Goal: Information Seeking & Learning: Learn about a topic

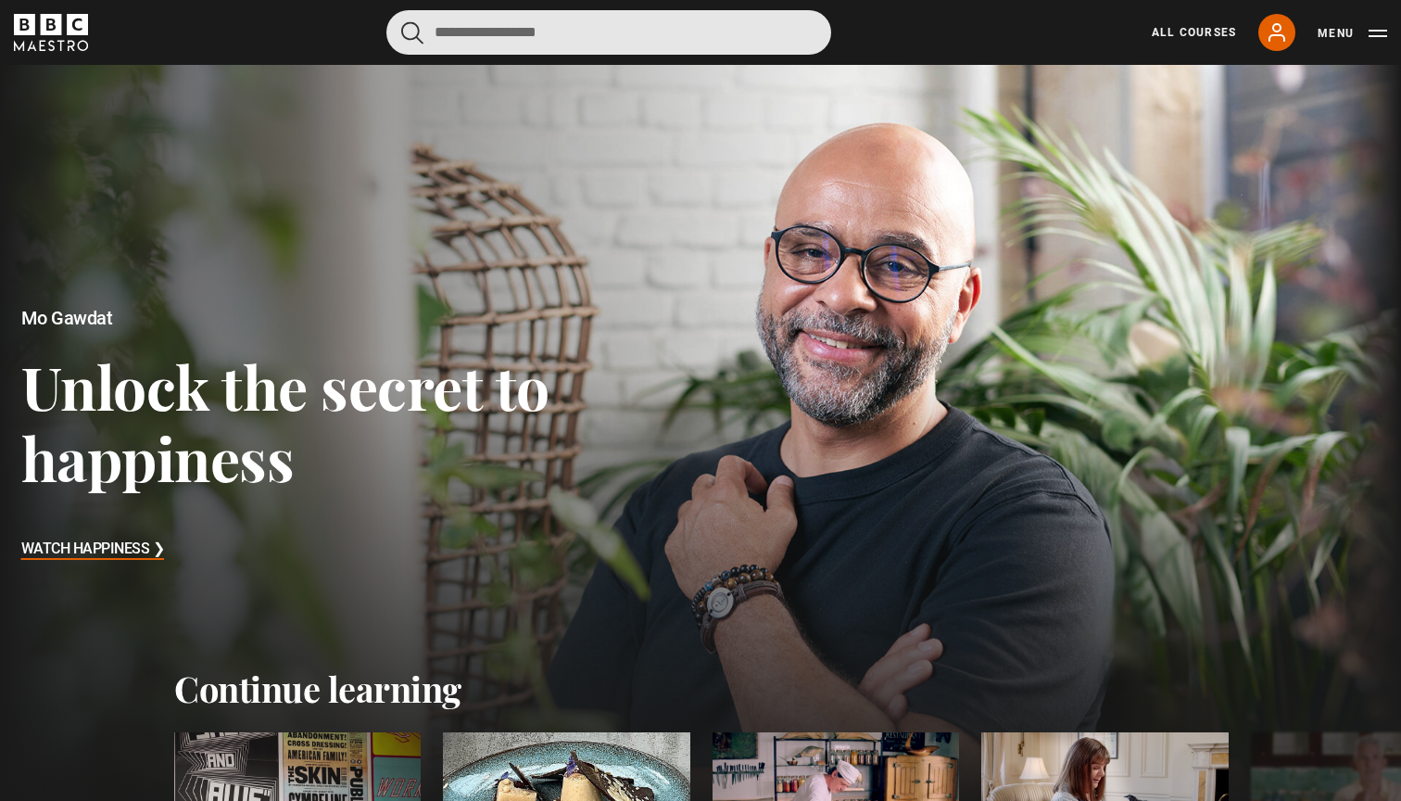
click at [548, 41] on input "Search" at bounding box center [608, 32] width 445 height 44
type input "*****"
click at [412, 32] on button "submit" at bounding box center [412, 32] width 22 height 23
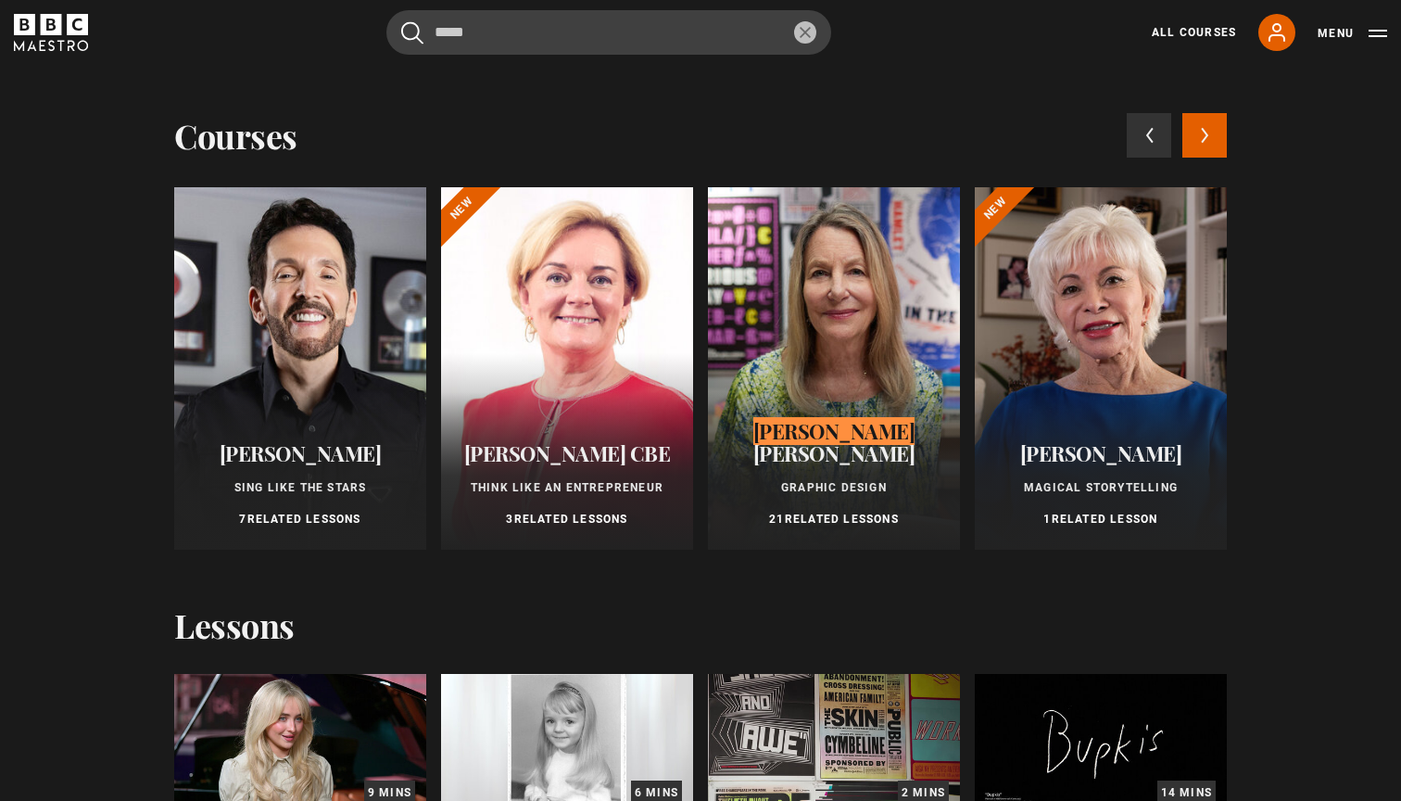
click at [828, 309] on div at bounding box center [834, 368] width 252 height 362
click at [811, 372] on div at bounding box center [834, 368] width 252 height 362
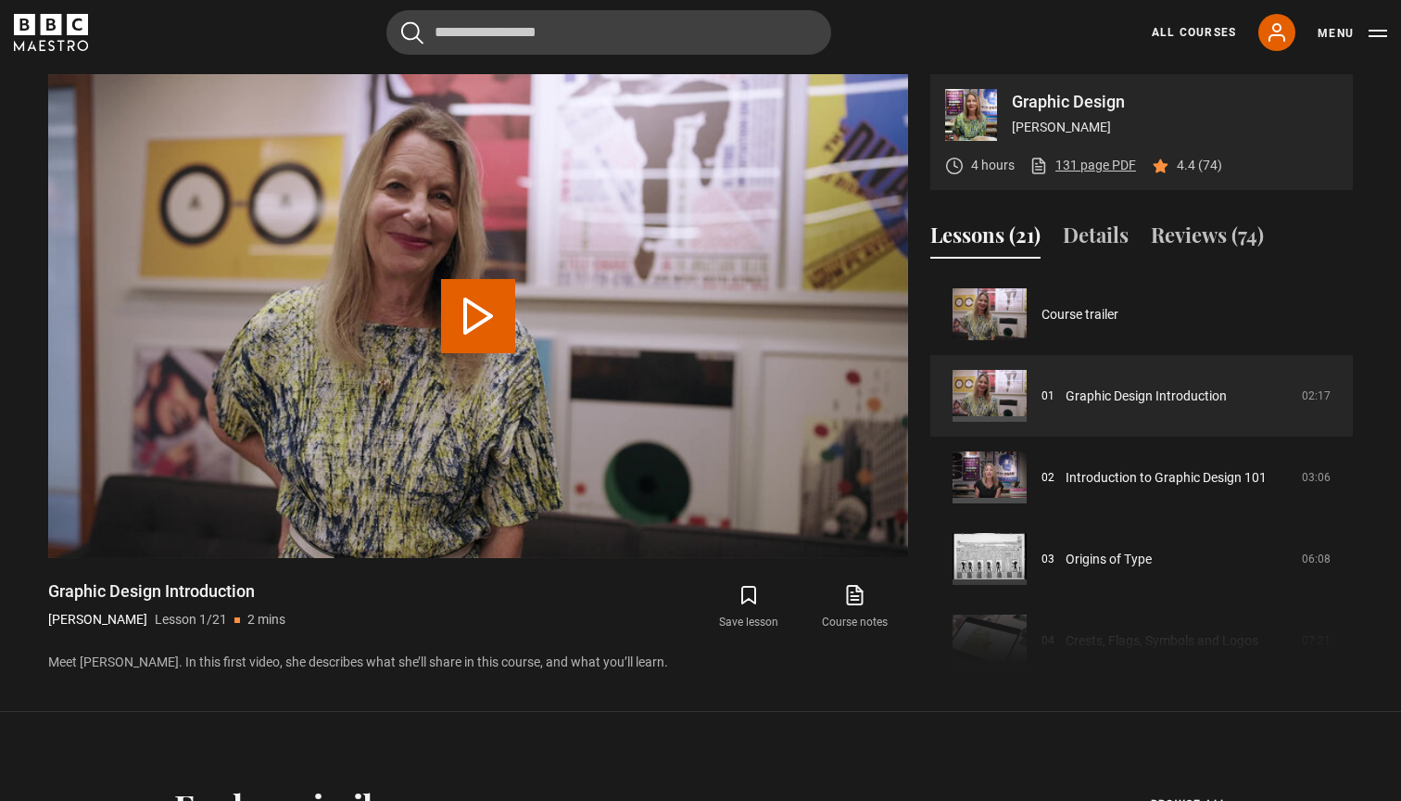
click at [1104, 170] on link "131 page PDF (opens in new tab)" at bounding box center [1083, 165] width 107 height 19
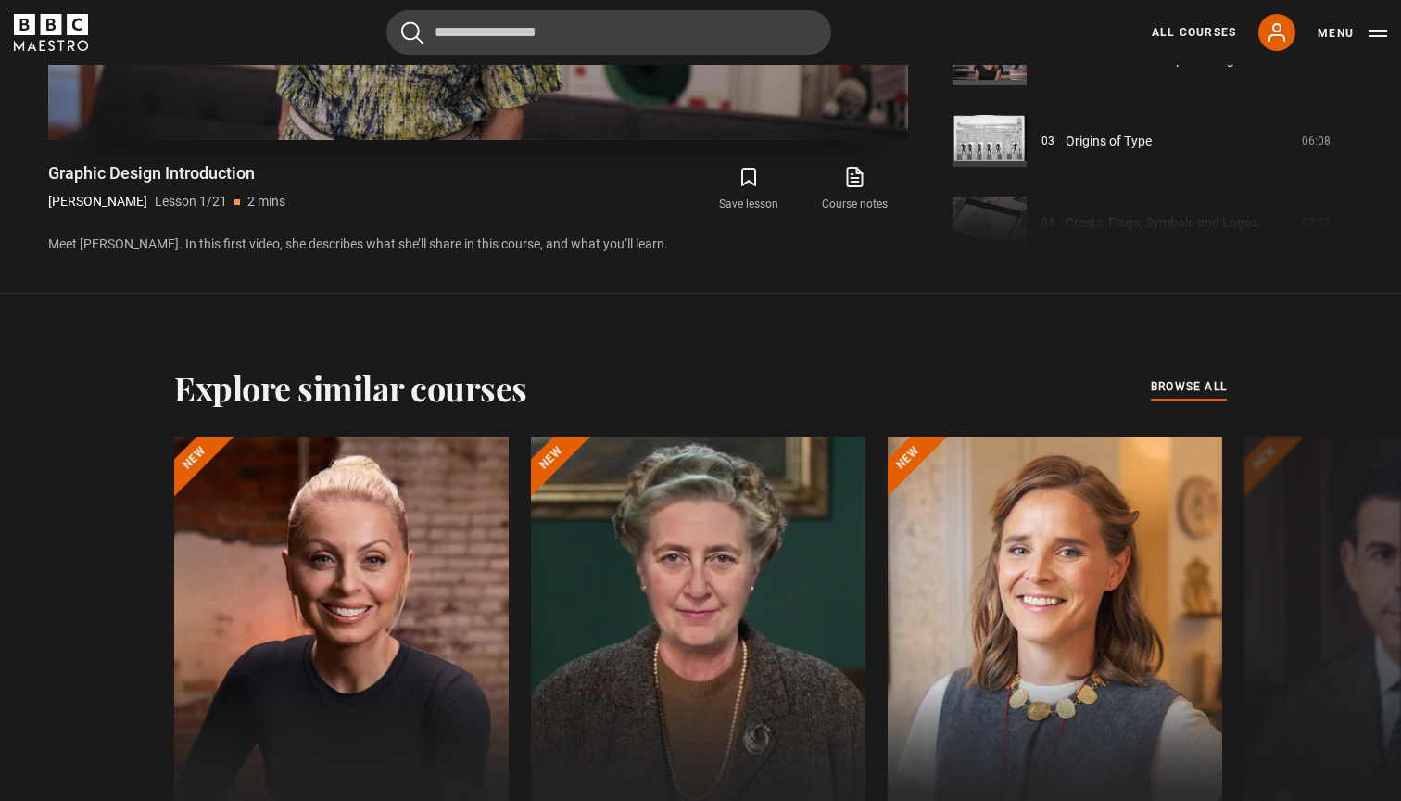
scroll to position [1233, 0]
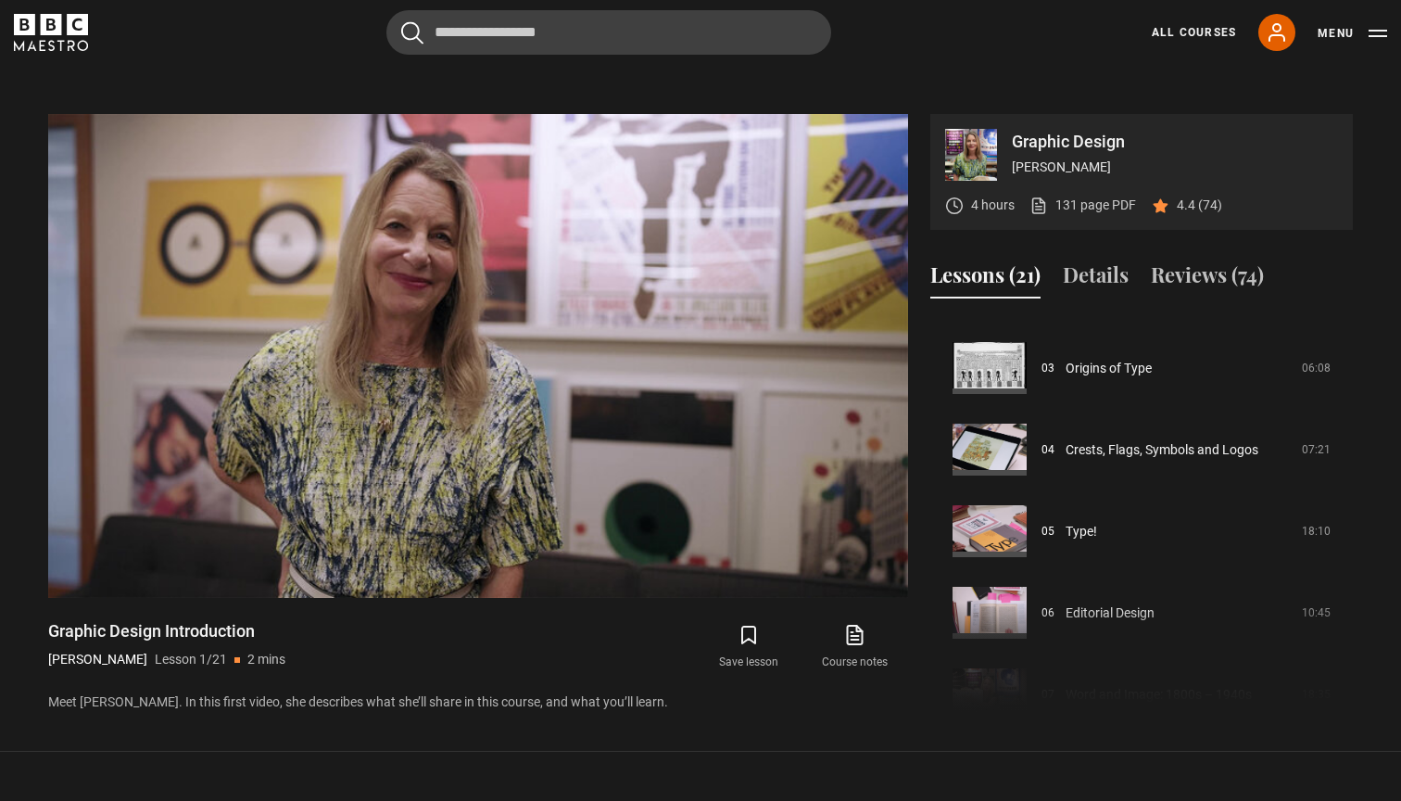
scroll to position [234, 0]
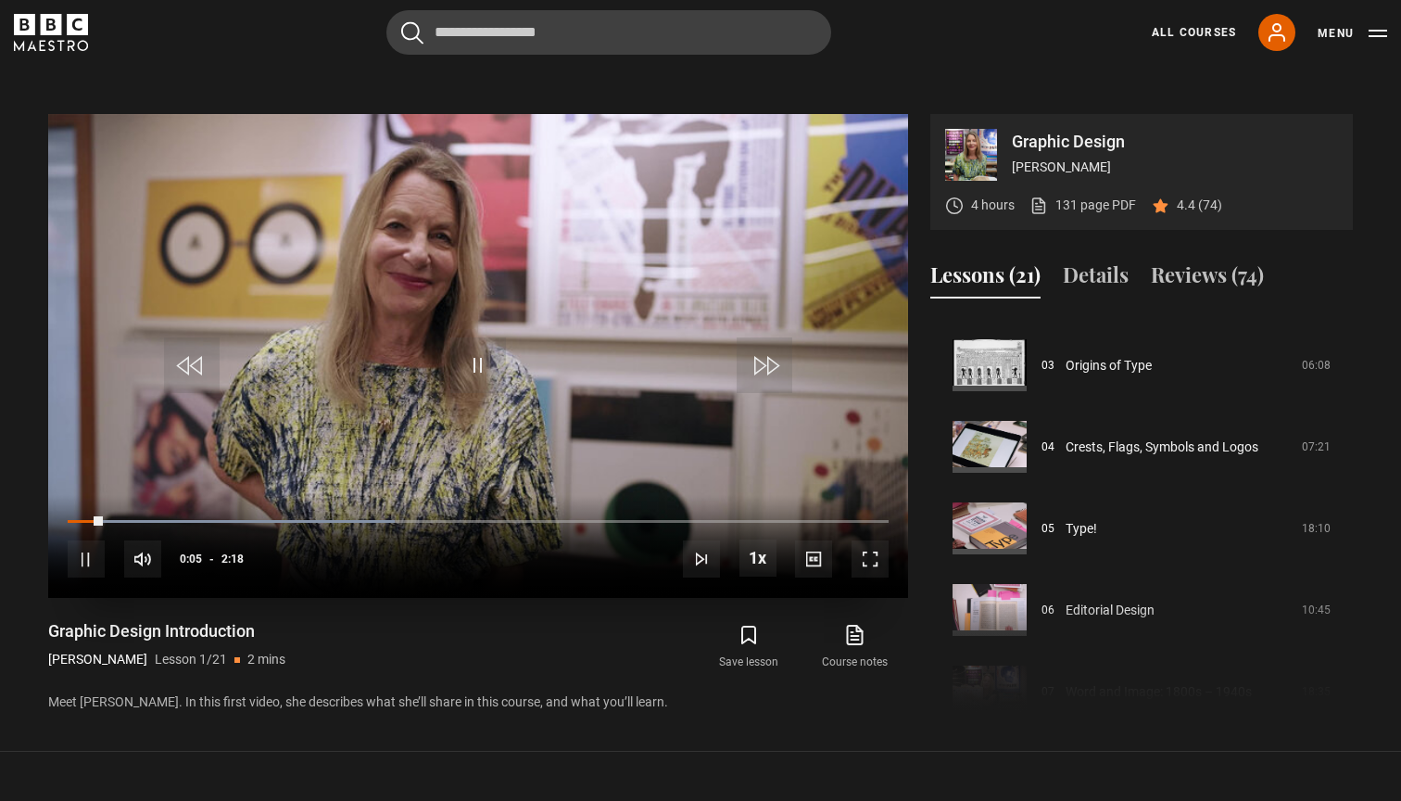
click at [750, 377] on span "Video Player" at bounding box center [765, 365] width 56 height 56
click at [629, 336] on video "Video Player" at bounding box center [478, 356] width 860 height 484
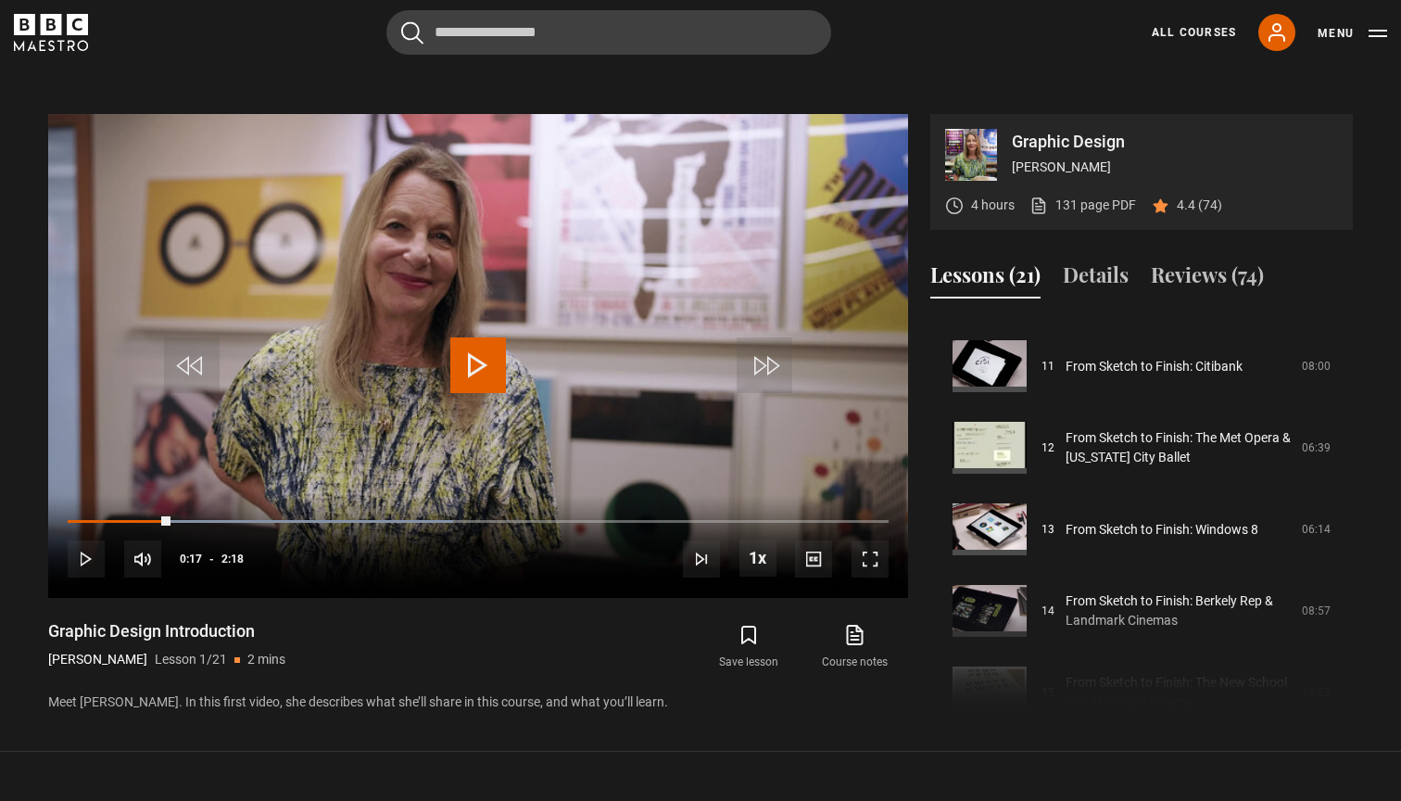
scroll to position [905, 0]
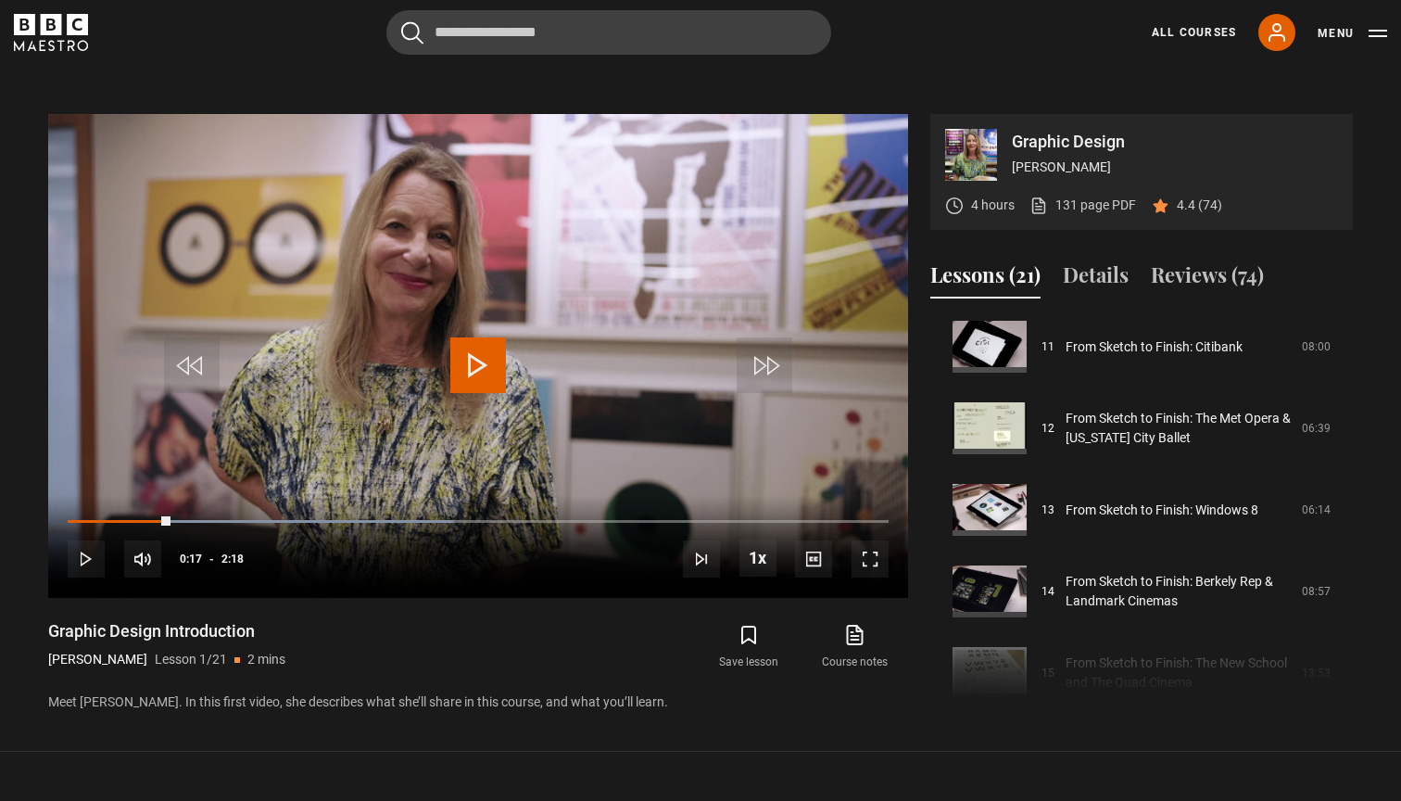
click at [62, 26] on icon "BBC Maestro" at bounding box center [51, 32] width 74 height 37
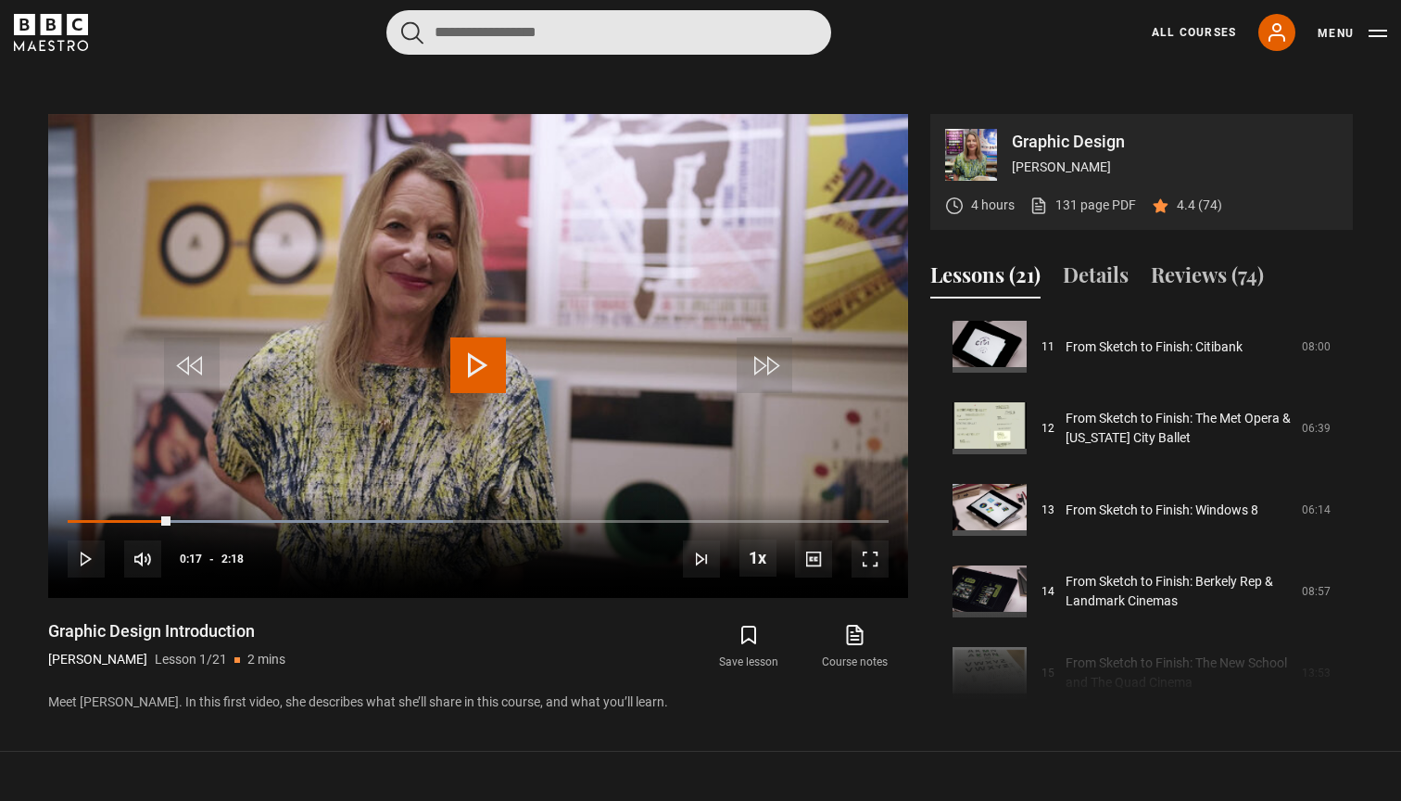
click at [470, 28] on input "Search" at bounding box center [608, 32] width 445 height 44
click at [479, 45] on input "Search" at bounding box center [608, 32] width 445 height 44
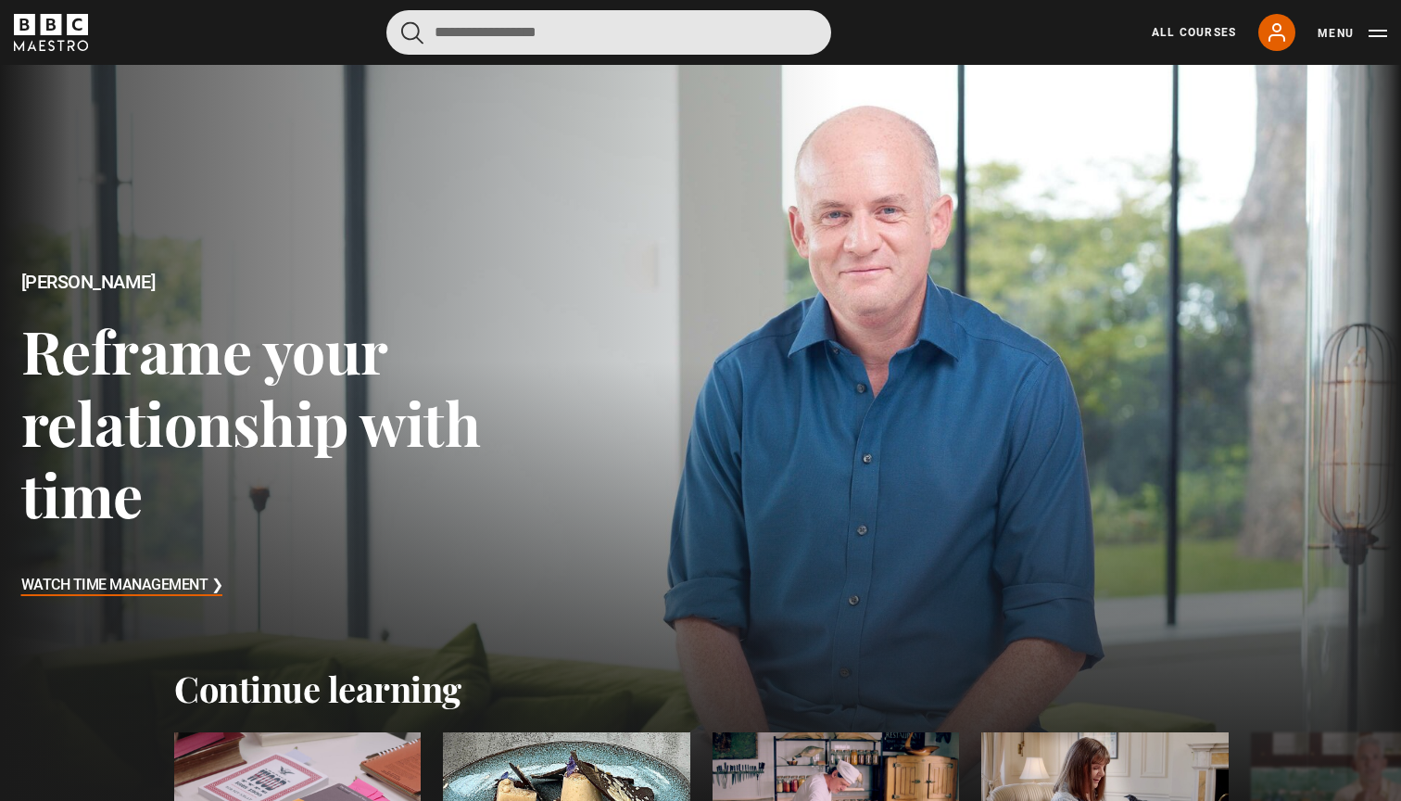
click at [485, 36] on input "Search" at bounding box center [608, 32] width 445 height 44
type input "*****"
click at [412, 32] on button "submit" at bounding box center [412, 32] width 22 height 23
